Goal: Go to known website: Access a specific website the user already knows

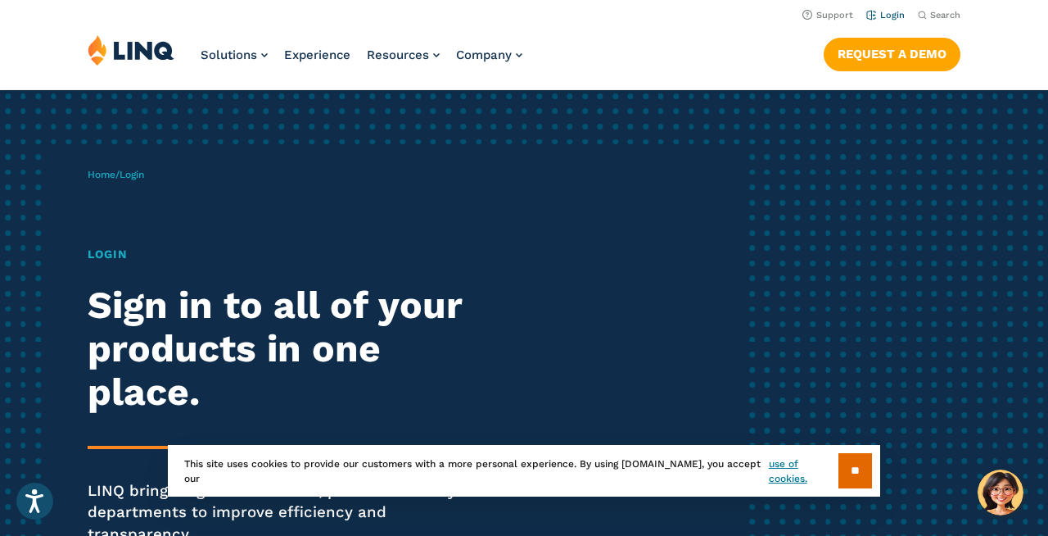
click at [884, 12] on link "Login" at bounding box center [885, 15] width 38 height 11
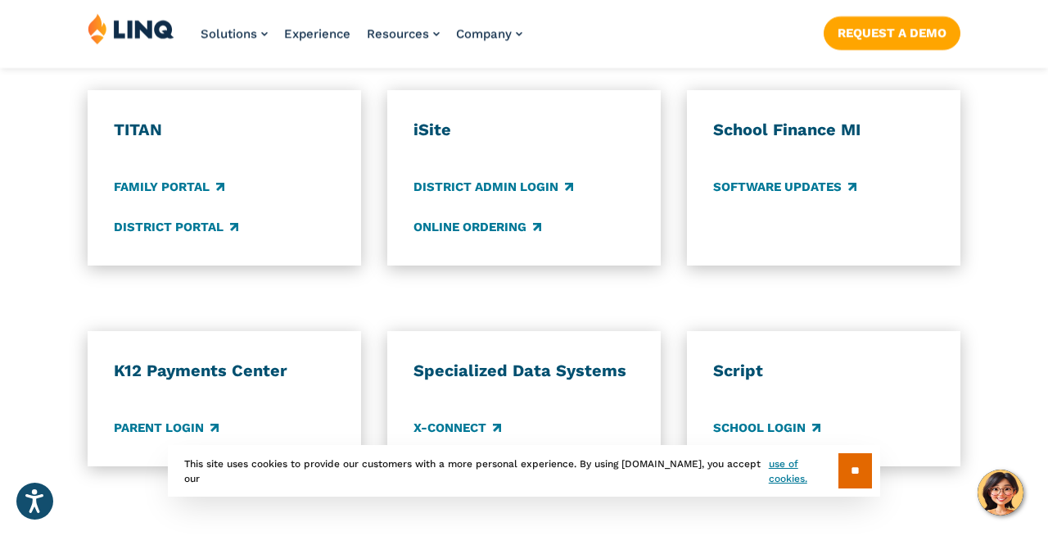
scroll to position [1296, 0]
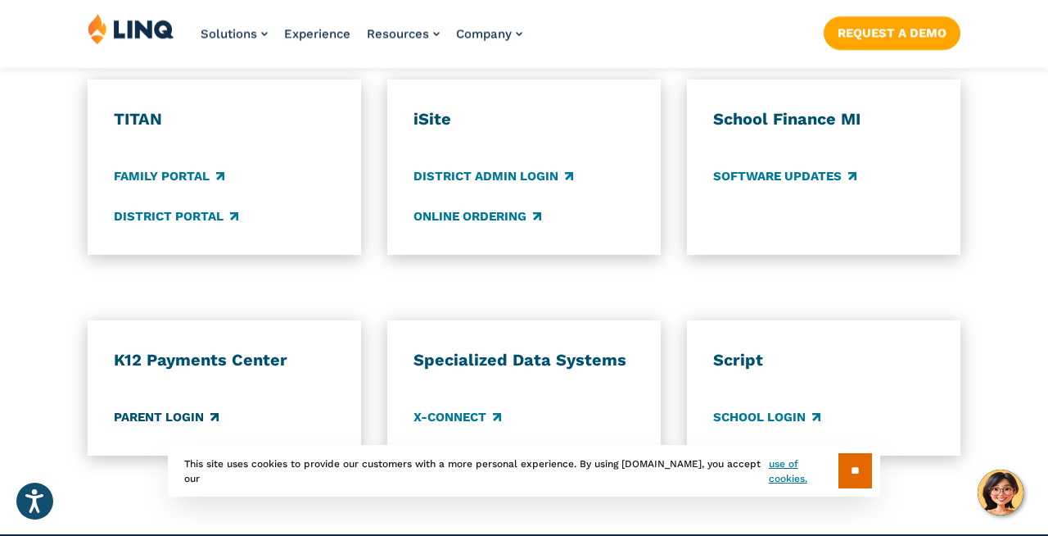
click at [165, 408] on link "Parent Login" at bounding box center [166, 417] width 105 height 18
